Goal: Task Accomplishment & Management: Use online tool/utility

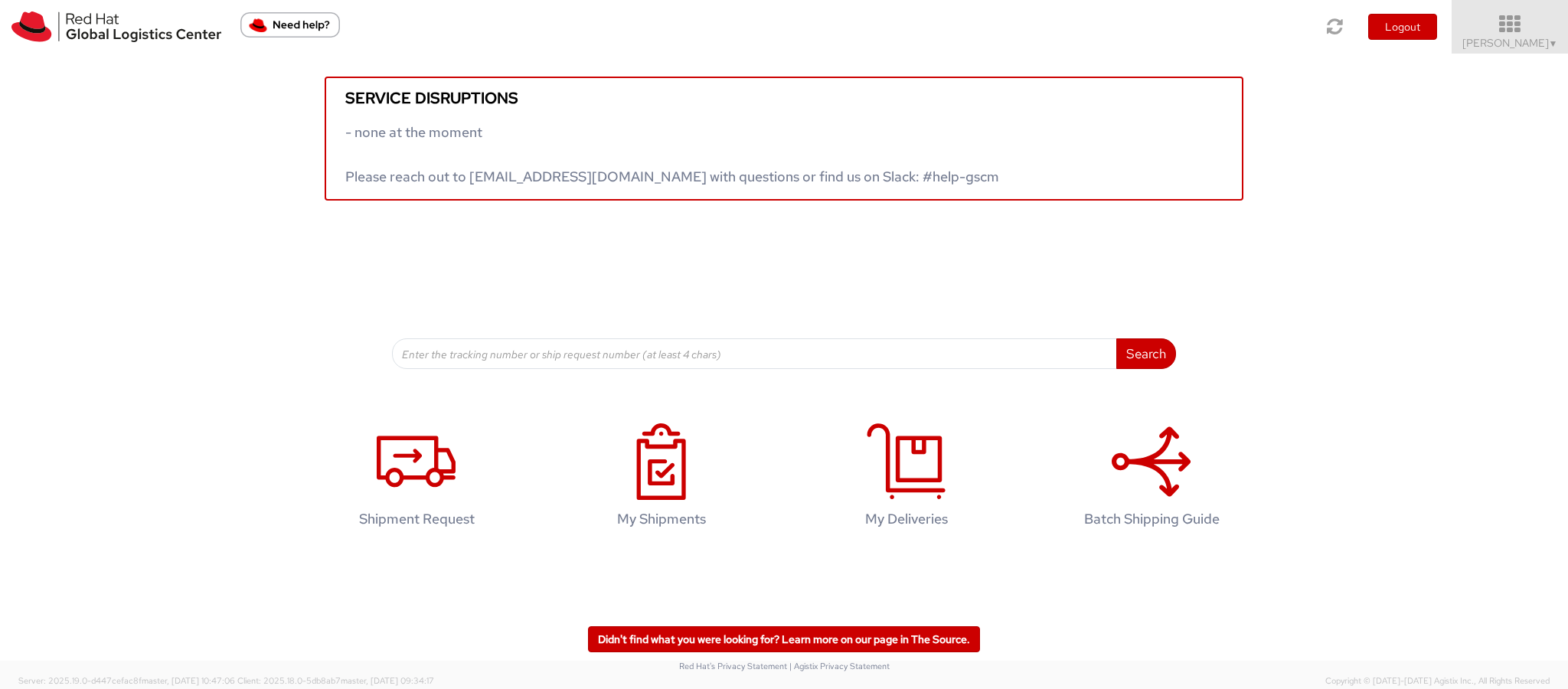
click at [1520, 46] on span "[PERSON_NAME] ▼" at bounding box center [1510, 43] width 96 height 14
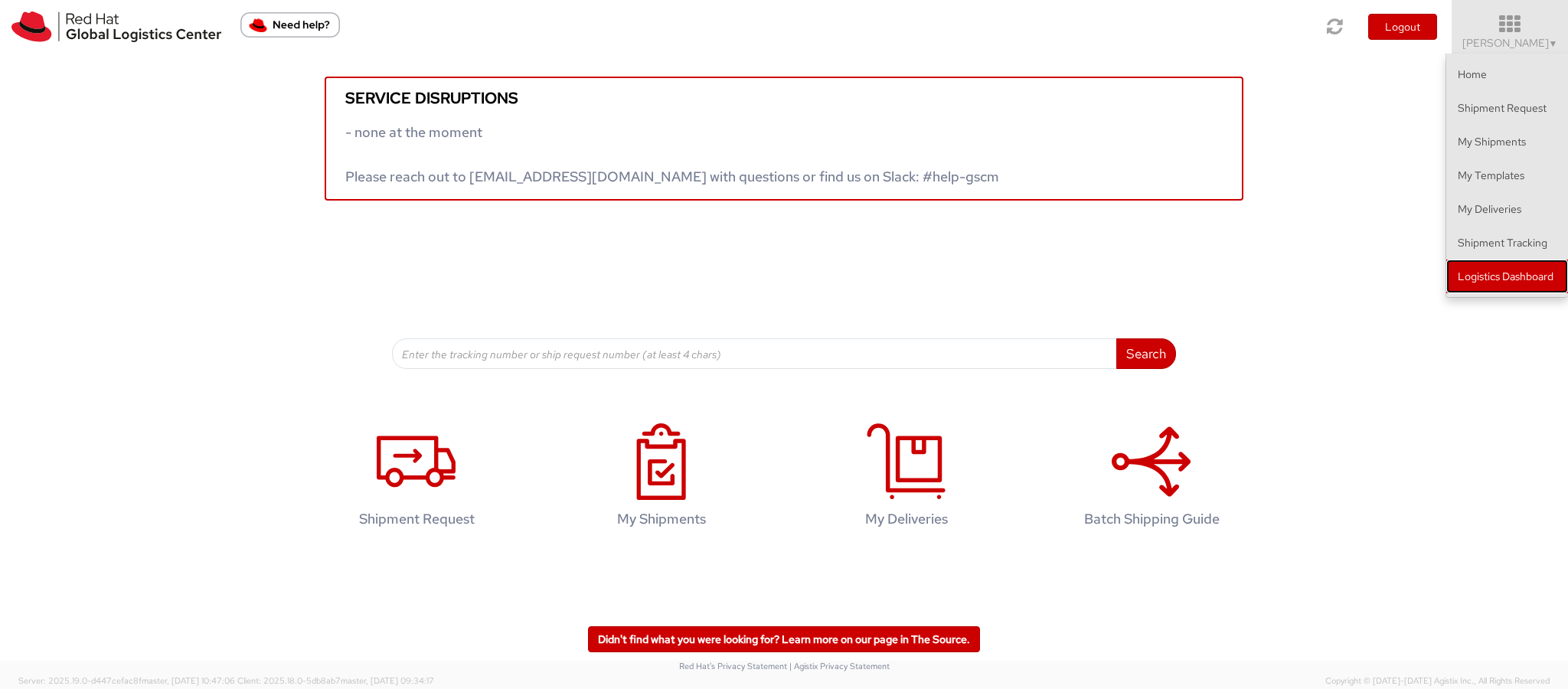
click at [1479, 274] on link "Logistics Dashboard" at bounding box center [1507, 276] width 122 height 33
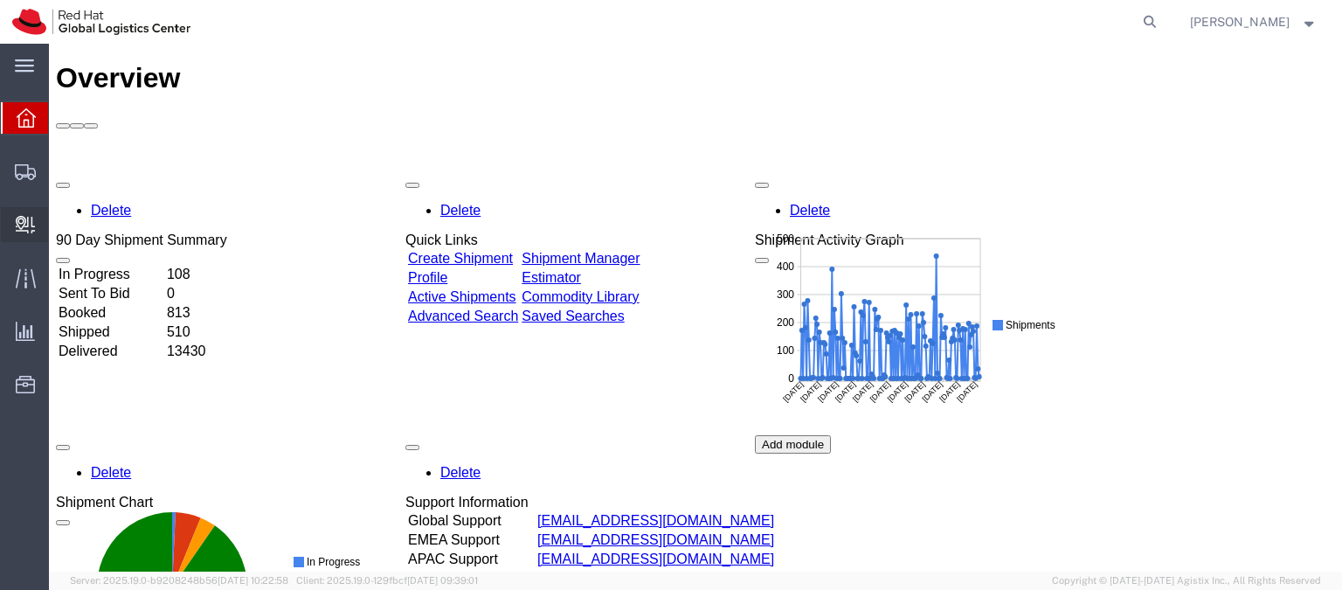
click at [60, 221] on span "Internal Delivery" at bounding box center [54, 224] width 12 height 35
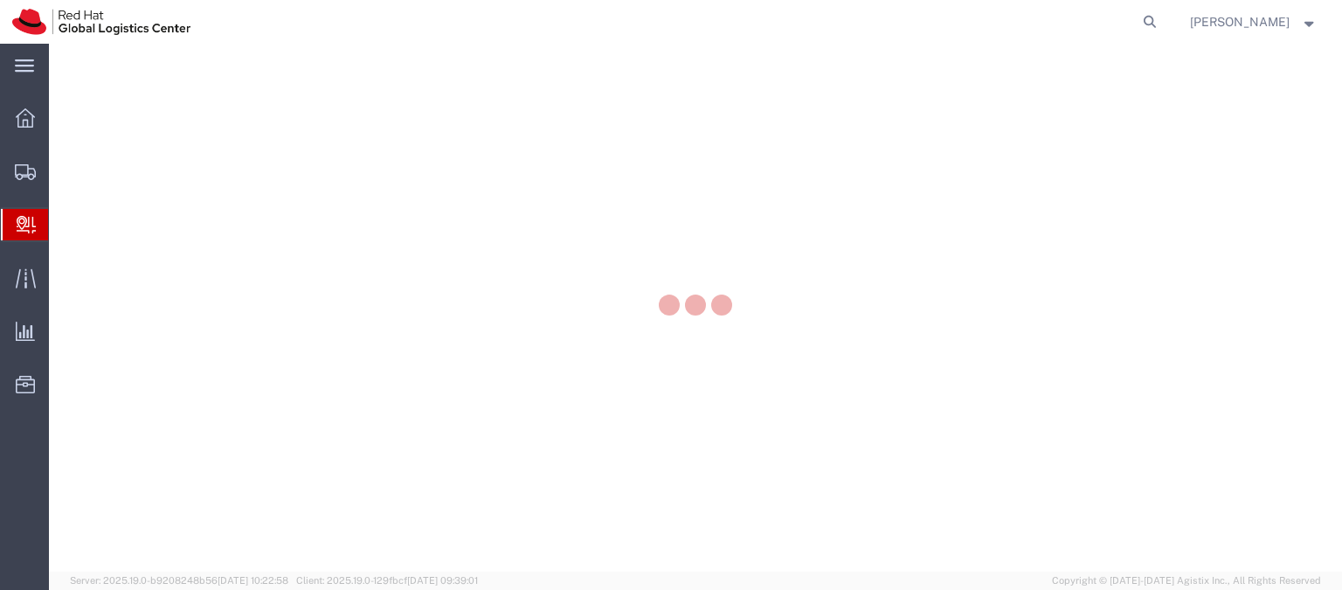
click at [91, 223] on div at bounding box center [695, 308] width 1293 height 528
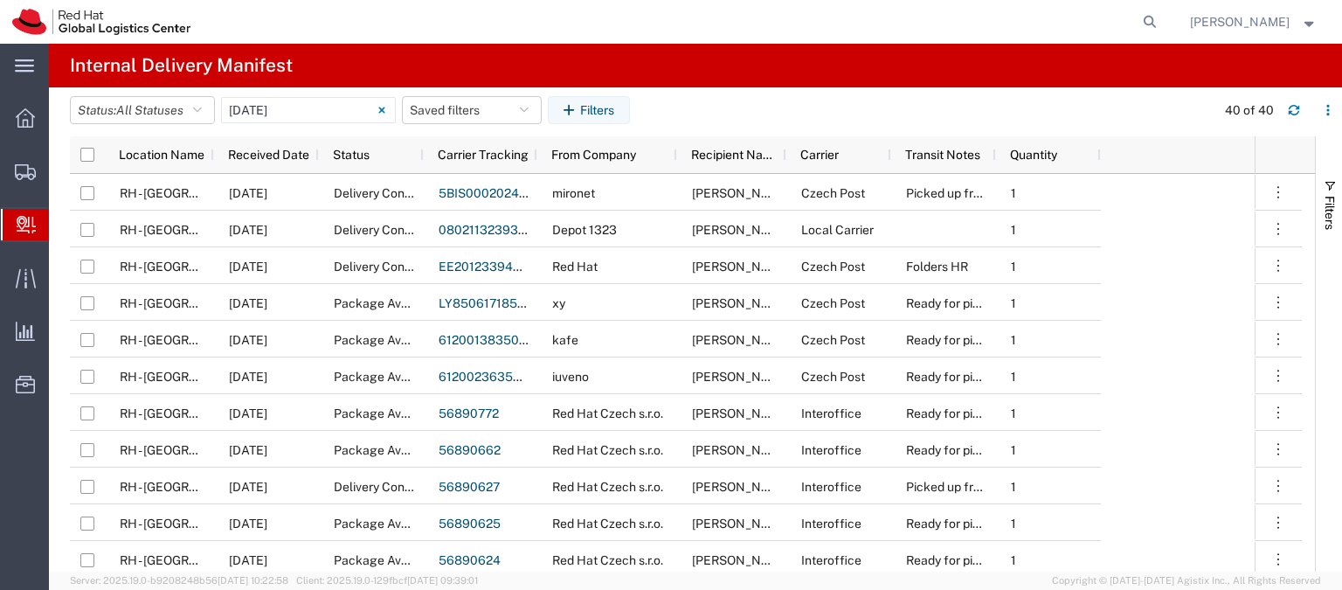
click at [0, 0] on span "Create Delivery" at bounding box center [0, 0] width 0 height 0
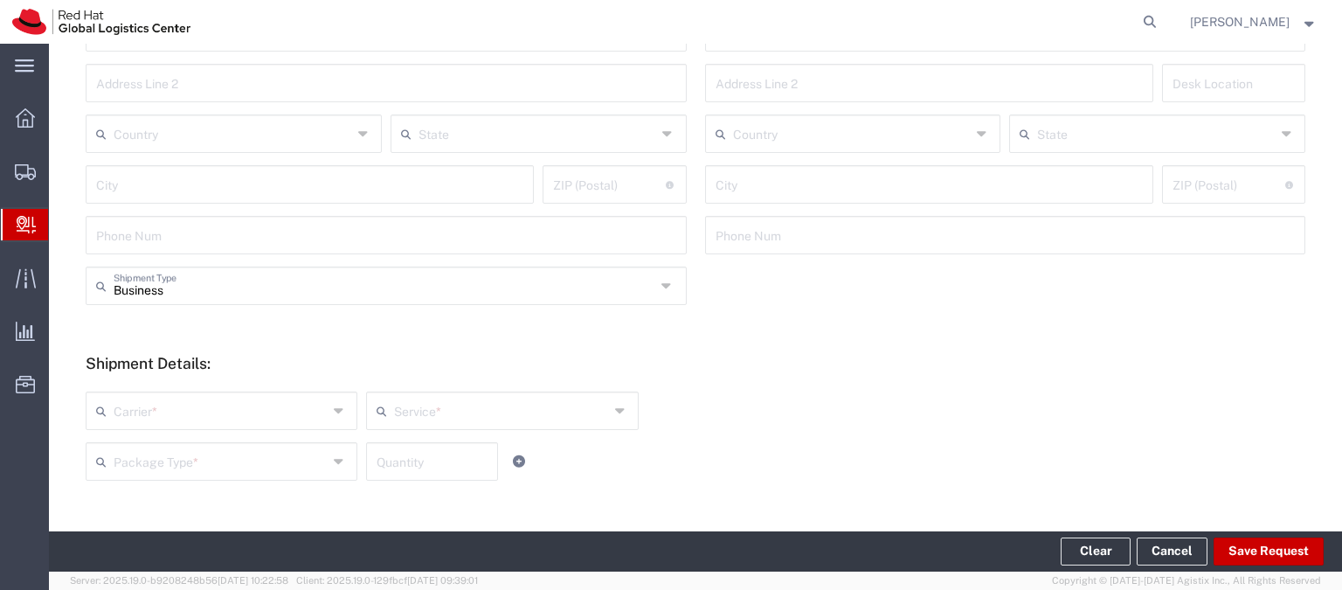
scroll to position [384, 0]
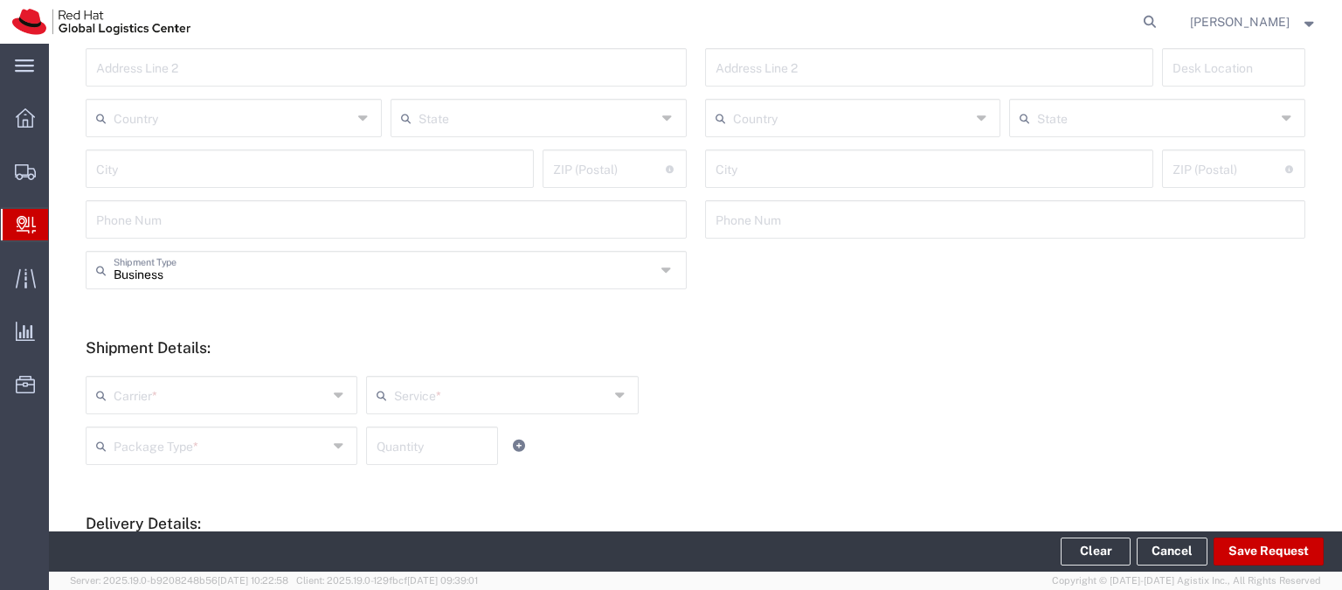
click at [334, 391] on icon at bounding box center [340, 395] width 13 height 28
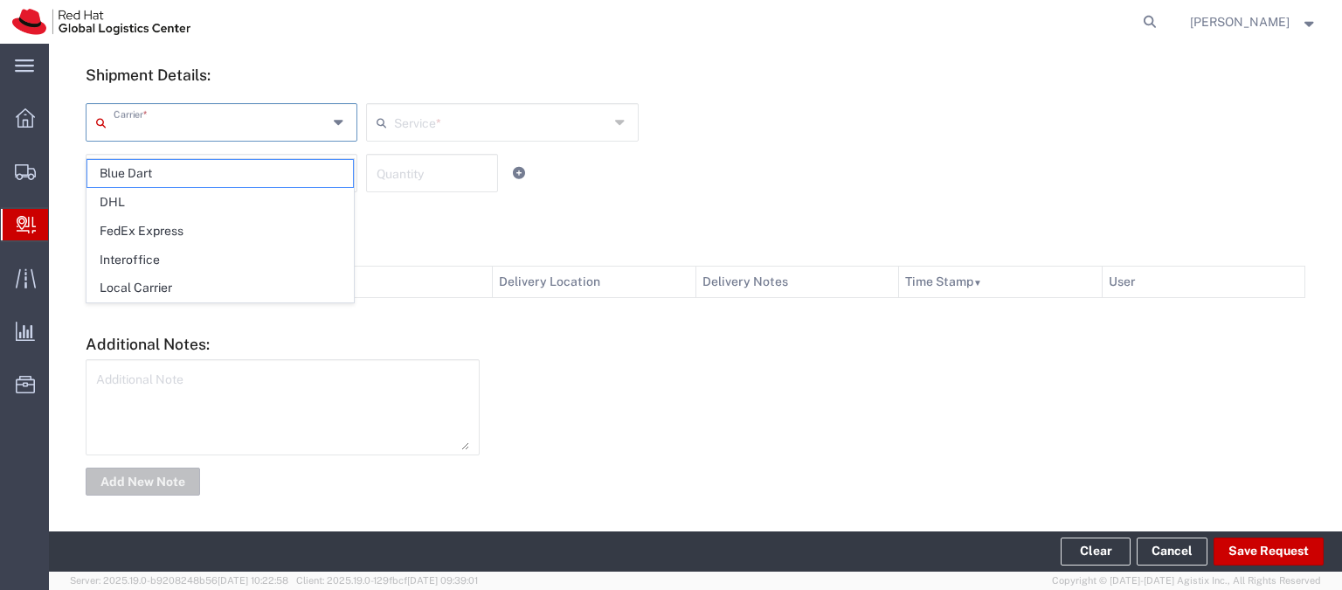
scroll to position [659, 0]
